Goal: Task Accomplishment & Management: Use online tool/utility

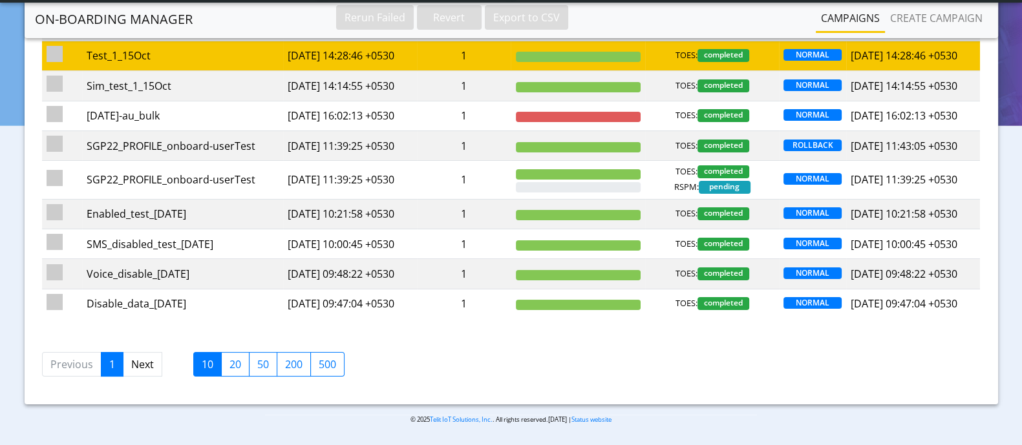
scroll to position [242, 0]
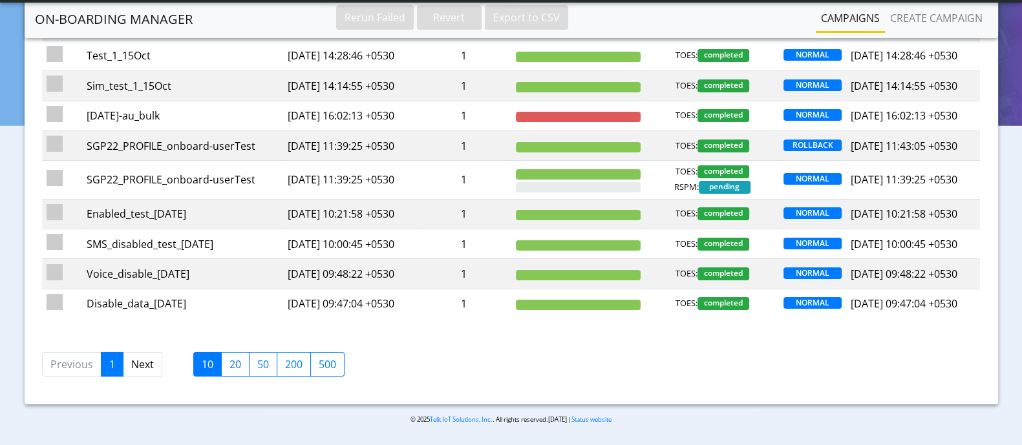
click at [236, 370] on label "20" at bounding box center [235, 364] width 28 height 25
click at [236, 365] on input "20" at bounding box center [233, 361] width 8 height 8
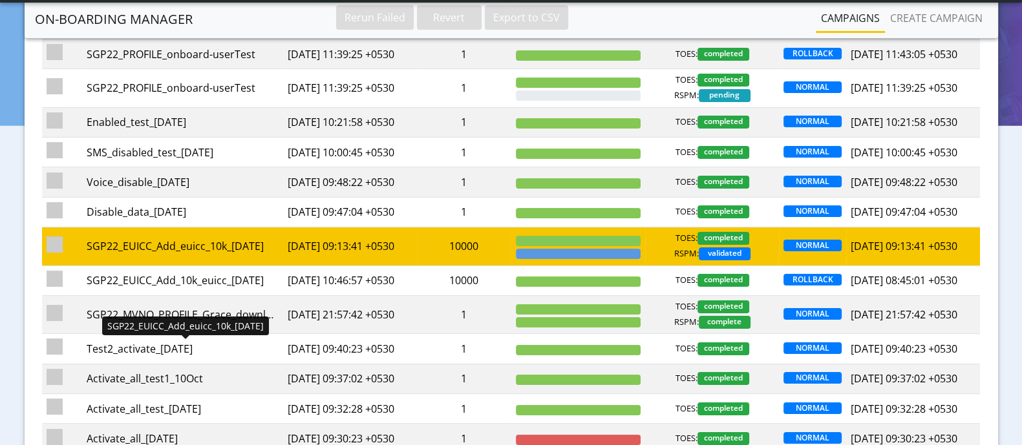
click at [234, 254] on div "SGP22_EUICC_Add_euicc_10k_[DATE]" at bounding box center [183, 247] width 192 height 16
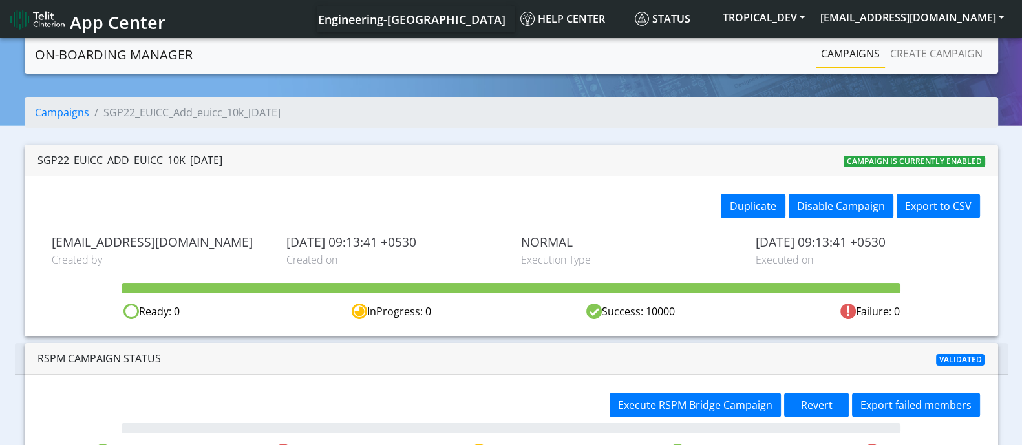
scroll to position [35, 0]
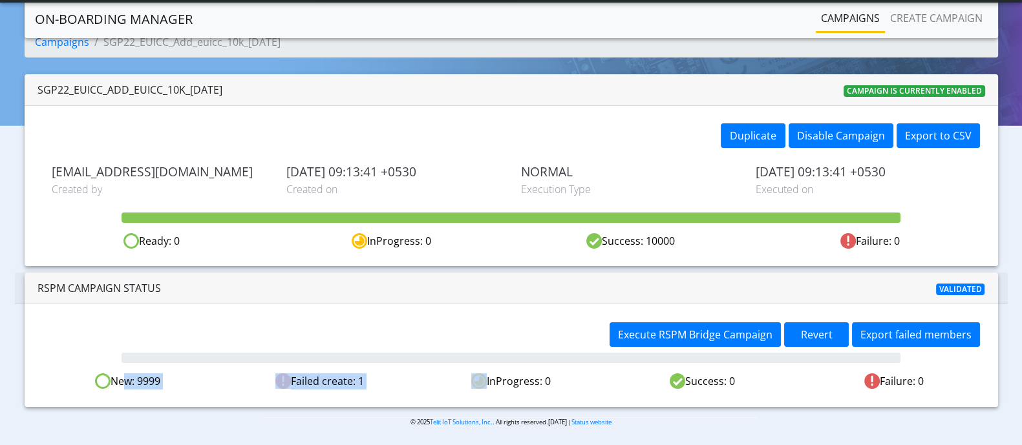
drag, startPoint x: 120, startPoint y: 378, endPoint x: 473, endPoint y: 379, distance: 353.0
click at [473, 379] on div "New: 9999 Failed create: 1 InProgress: 0 Success: 0 Failure: 0" at bounding box center [511, 382] width 958 height 16
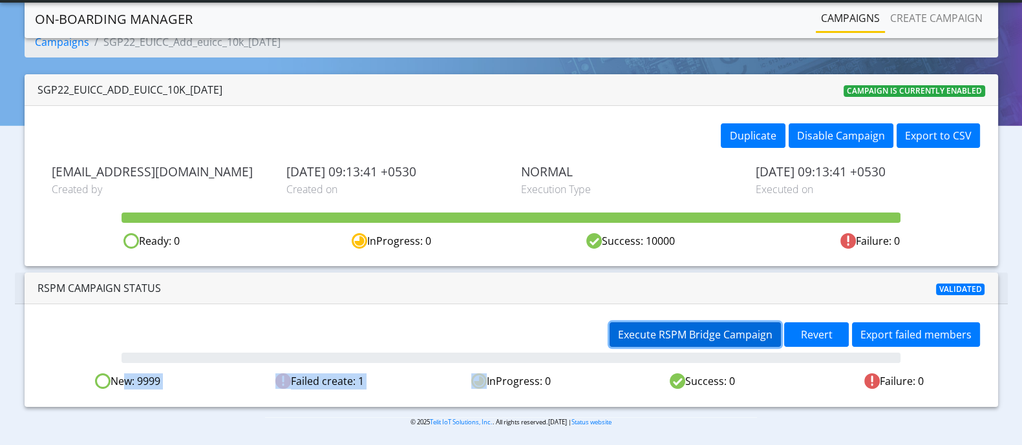
click at [700, 334] on span "Execute RSPM Bridge Campaign" at bounding box center [695, 335] width 155 height 14
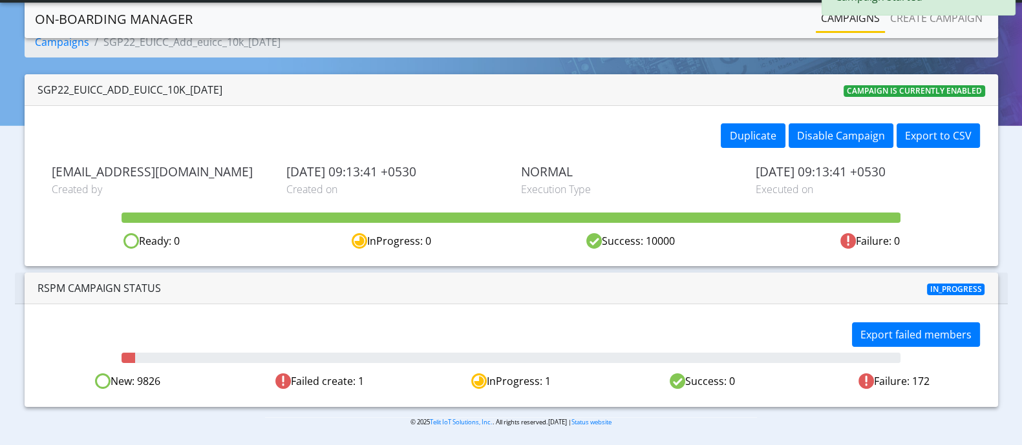
click at [640, 332] on div "Export failed members" at bounding box center [750, 337] width 479 height 28
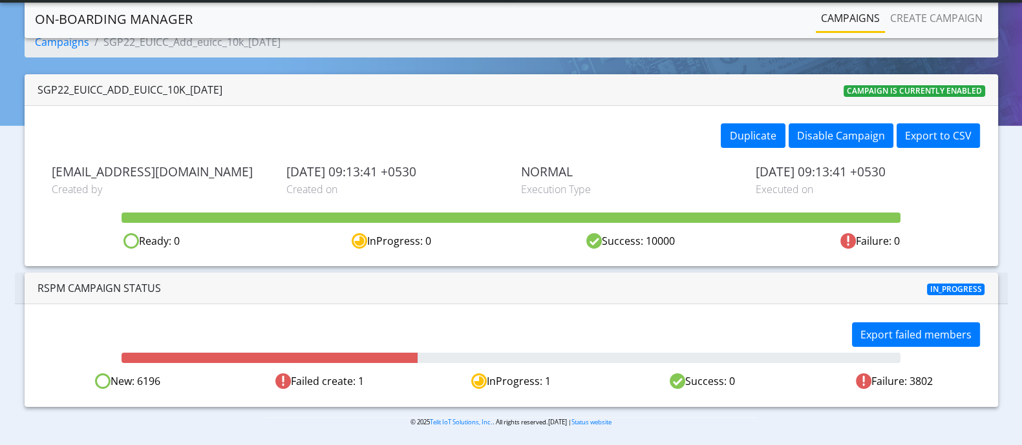
click at [626, 292] on div at bounding box center [511, 289] width 323 height 16
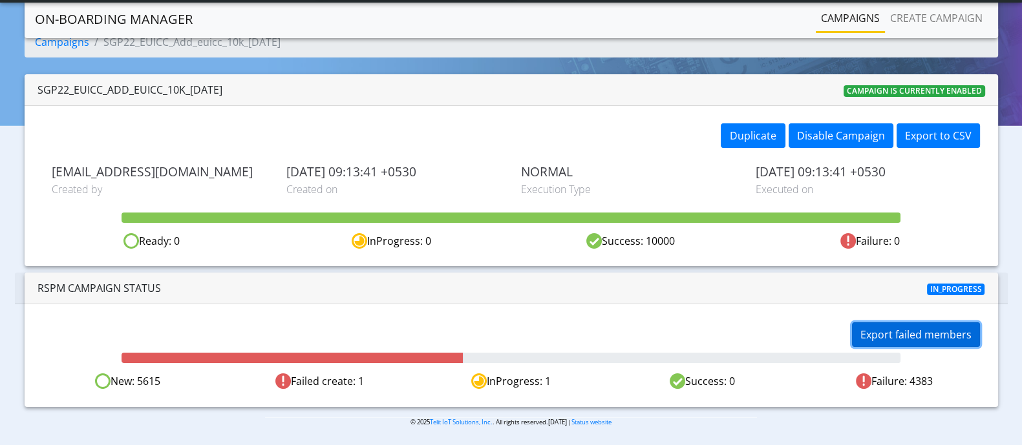
click at [928, 331] on button "Export failed members" at bounding box center [916, 335] width 128 height 25
click at [926, 330] on button "Export failed members" at bounding box center [916, 335] width 128 height 25
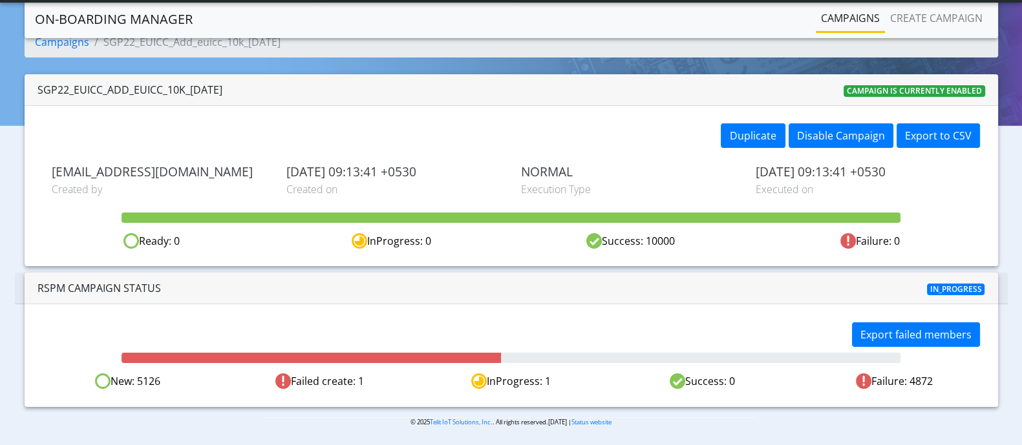
click at [589, 316] on div "Export failed members New: 5126 Failed create: 1 InProgress: 1 Success: 0 Failu…" at bounding box center [512, 355] width 974 height 102
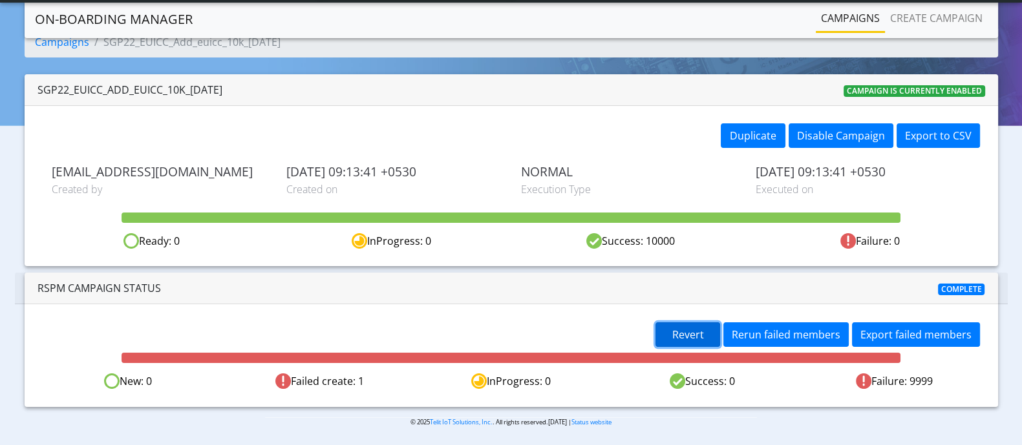
click at [708, 330] on button "Revert" at bounding box center [688, 335] width 65 height 25
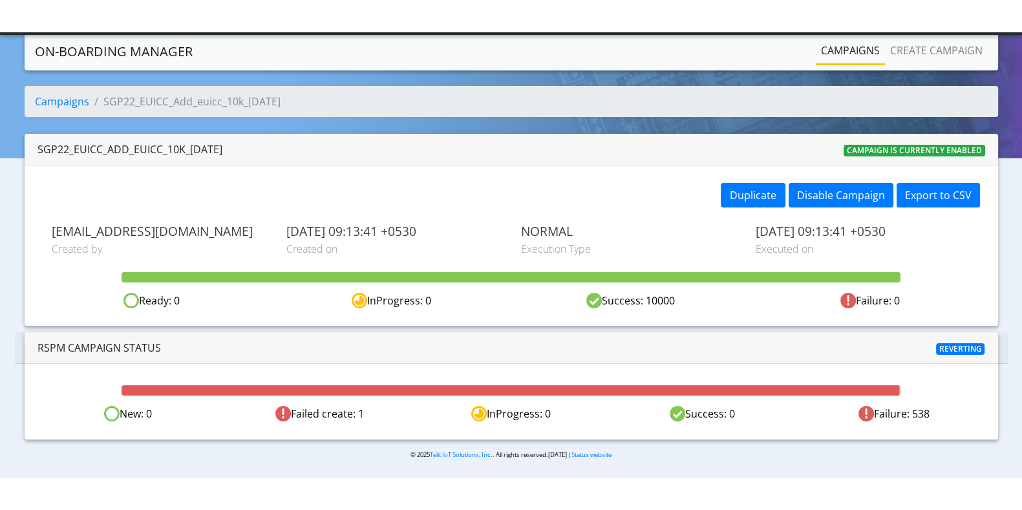
scroll to position [0, 0]
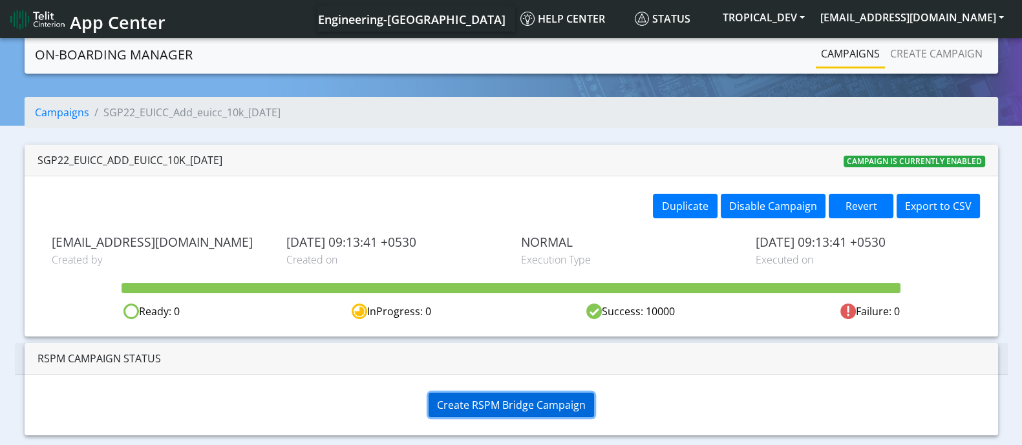
click at [511, 405] on span "Create RSPM Bridge Campaign" at bounding box center [511, 405] width 149 height 14
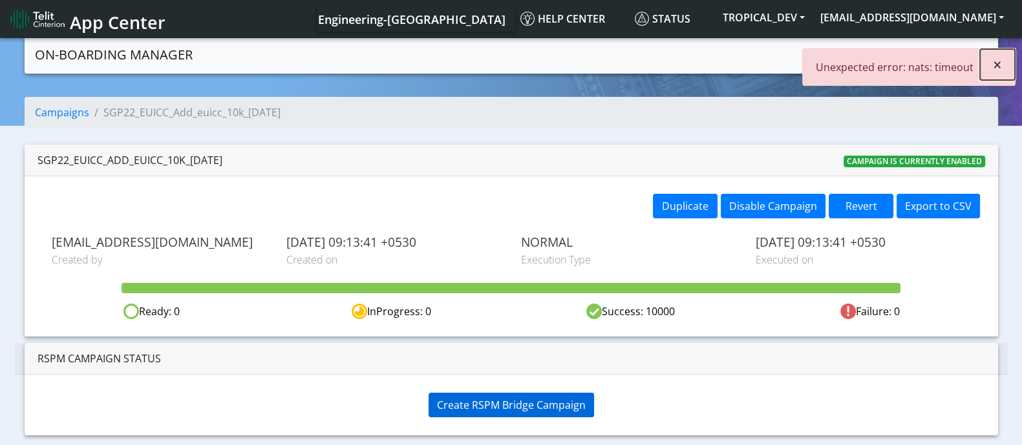
click at [1000, 66] on span "×" at bounding box center [997, 64] width 9 height 21
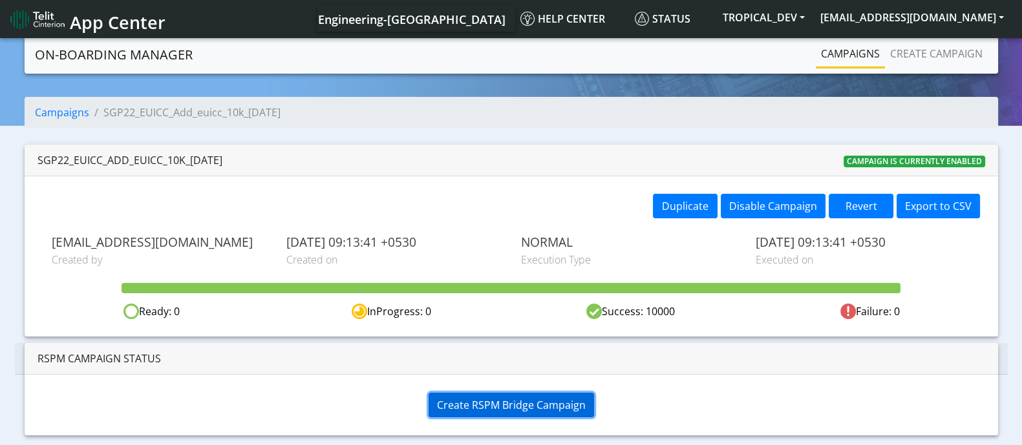
click at [528, 412] on button "Create RSPM Bridge Campaign" at bounding box center [511, 405] width 165 height 25
